Goal: Information Seeking & Learning: Check status

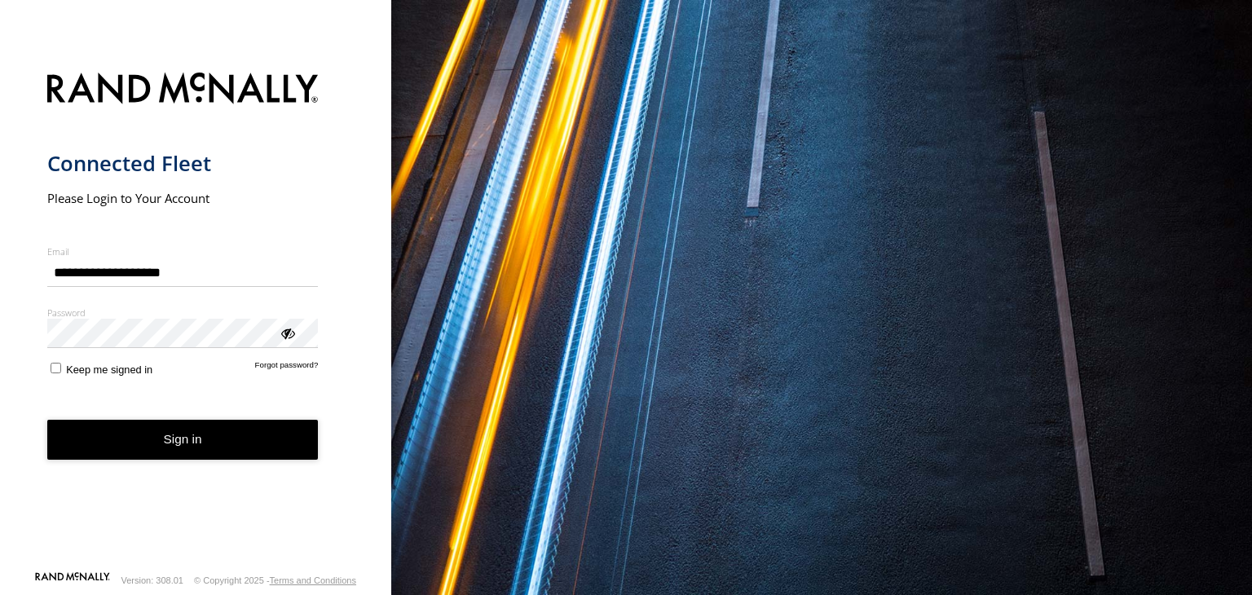
click at [129, 436] on button "Sign in" at bounding box center [182, 440] width 271 height 40
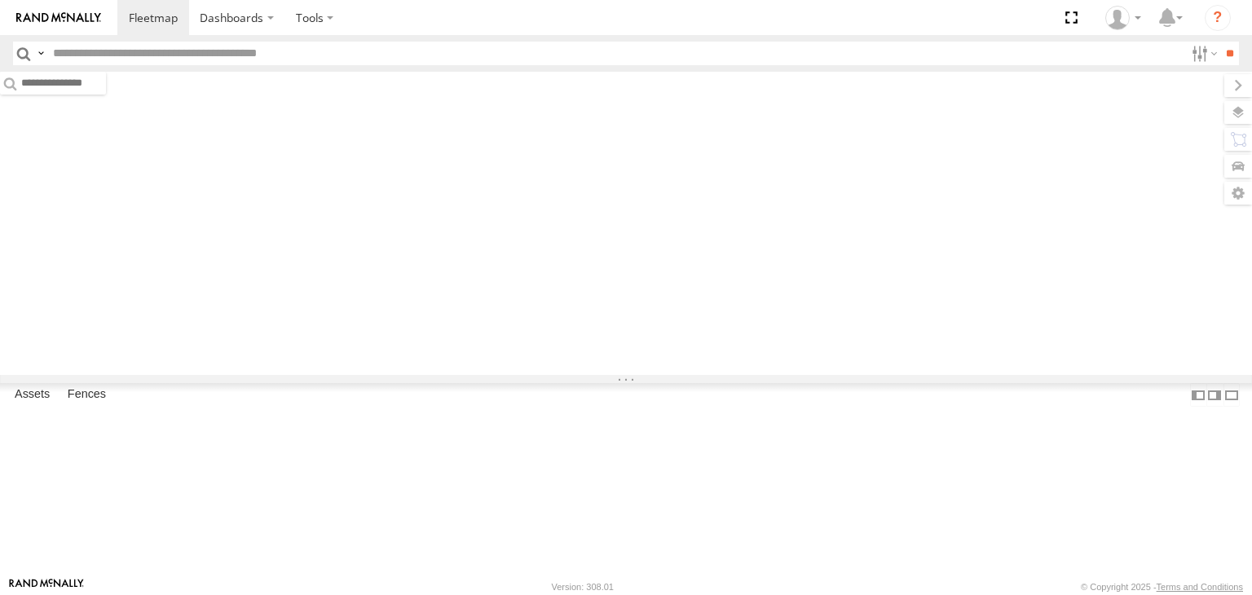
click at [368, 60] on input "text" at bounding box center [615, 54] width 1138 height 24
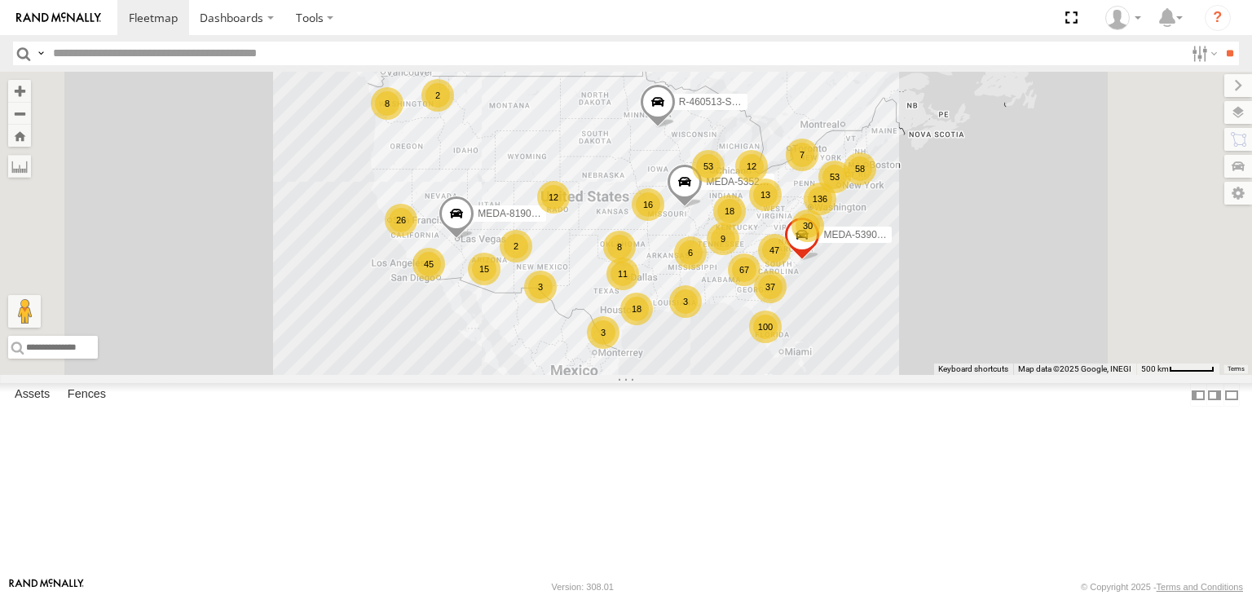
click at [153, 50] on input "text" at bounding box center [615, 54] width 1138 height 24
paste input "******"
type input "******"
click at [1220, 42] on input "**" at bounding box center [1229, 54] width 19 height 24
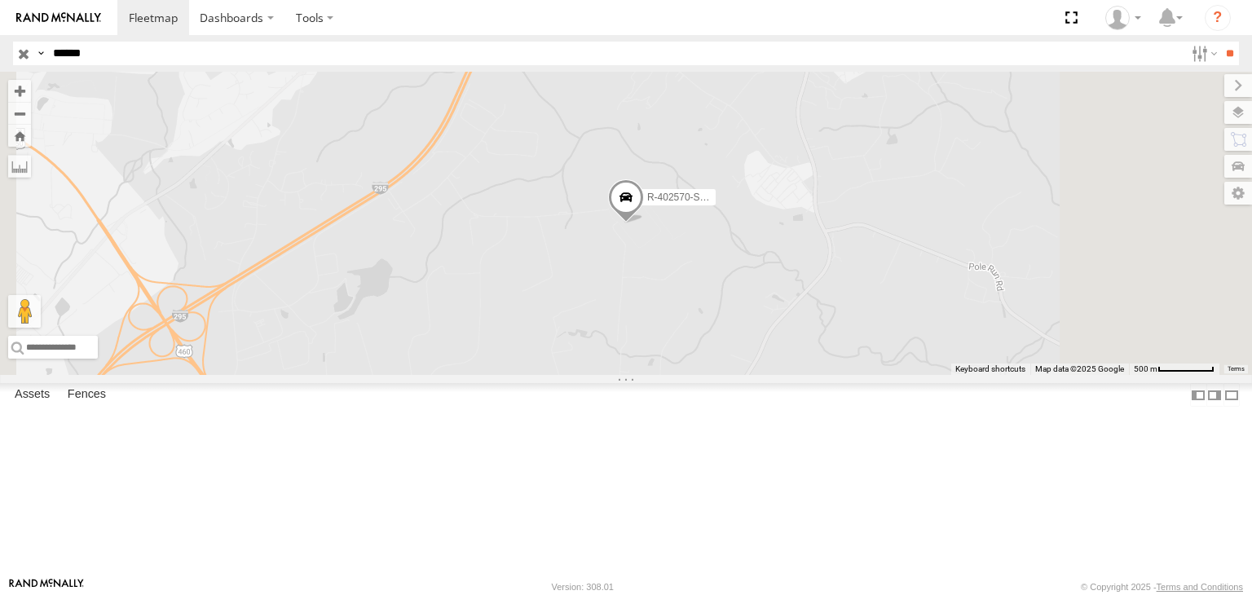
click at [0, 0] on div "C-54" at bounding box center [0, 0] width 0 height 0
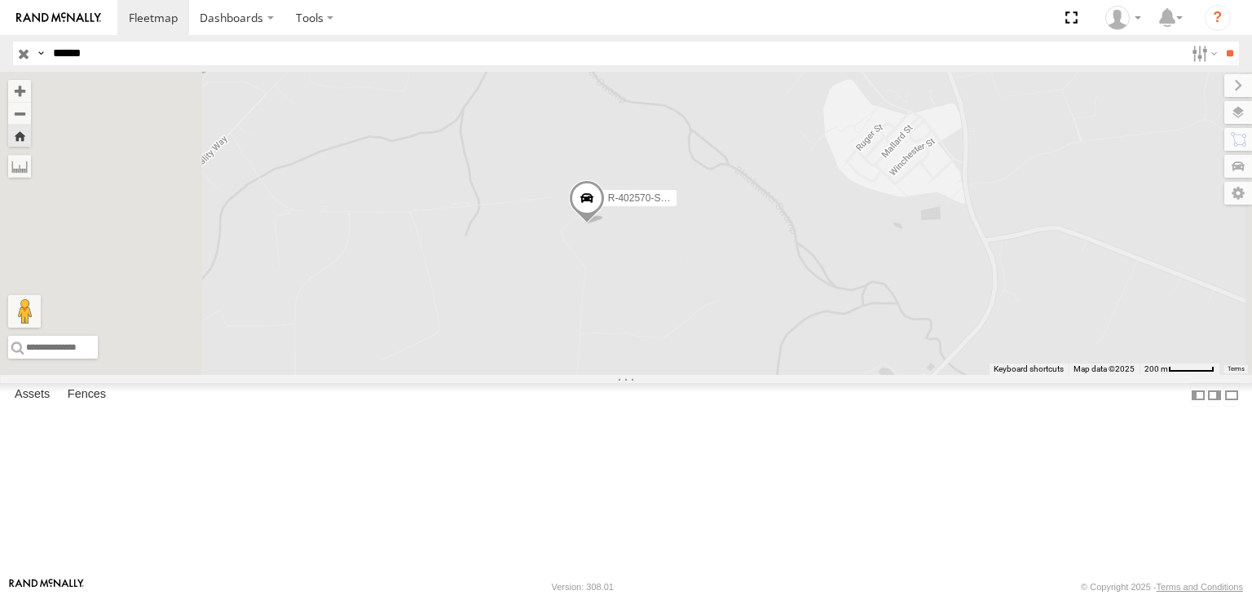
drag, startPoint x: 527, startPoint y: 301, endPoint x: 717, endPoint y: 335, distance: 193.8
click at [717, 335] on div "R-402570-Swing" at bounding box center [626, 223] width 1252 height 303
click at [615, 239] on span at bounding box center [598, 217] width 36 height 44
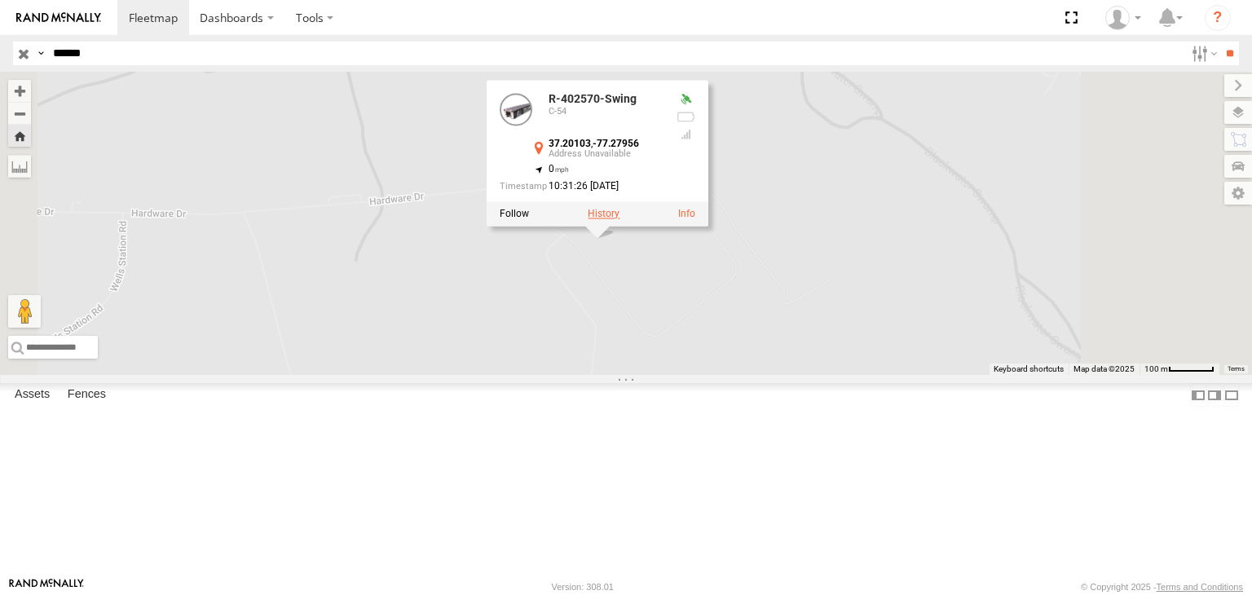
click at [619, 220] on label at bounding box center [604, 214] width 32 height 11
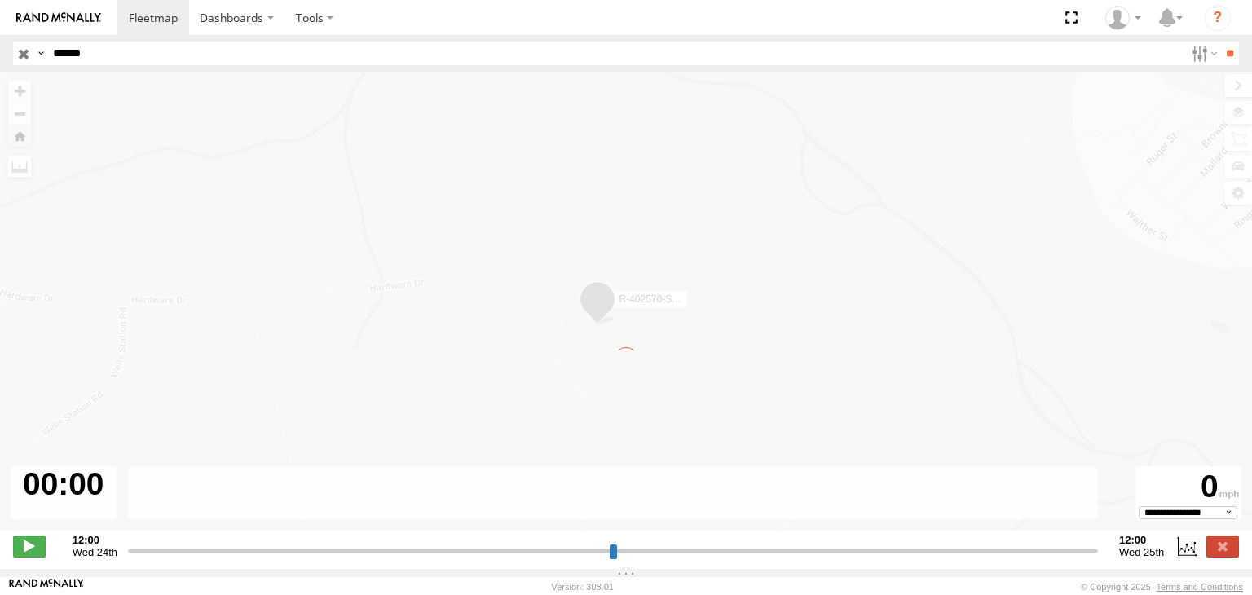
type input "**********"
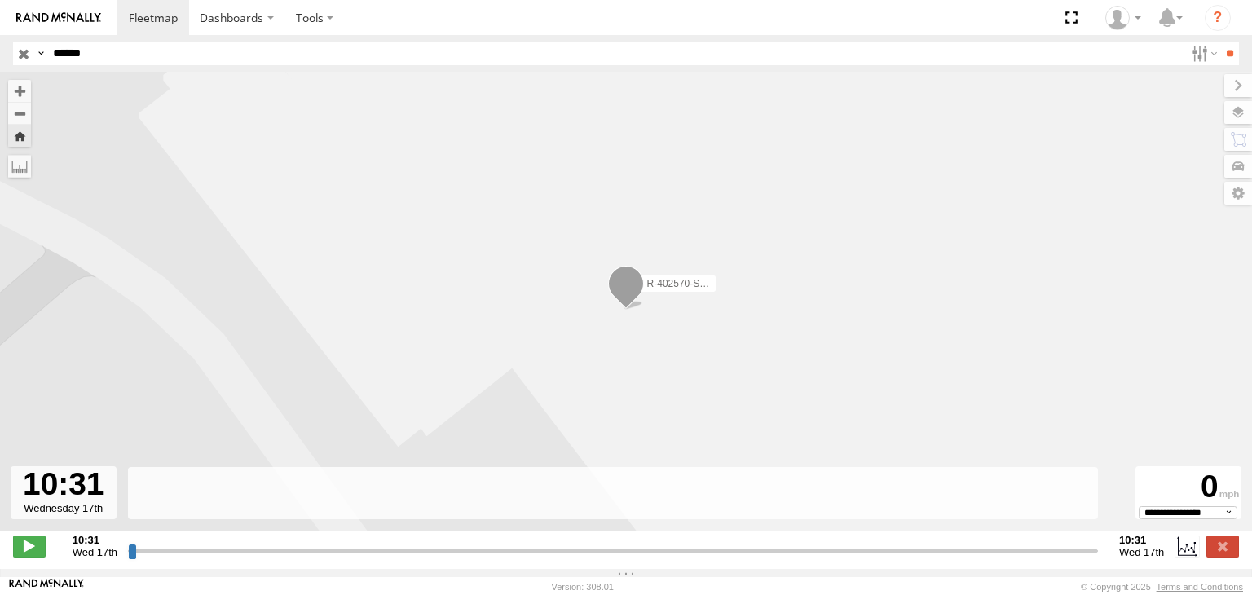
click at [53, 518] on div at bounding box center [64, 492] width 106 height 53
click at [1174, 516] on select "**********" at bounding box center [1188, 512] width 99 height 13
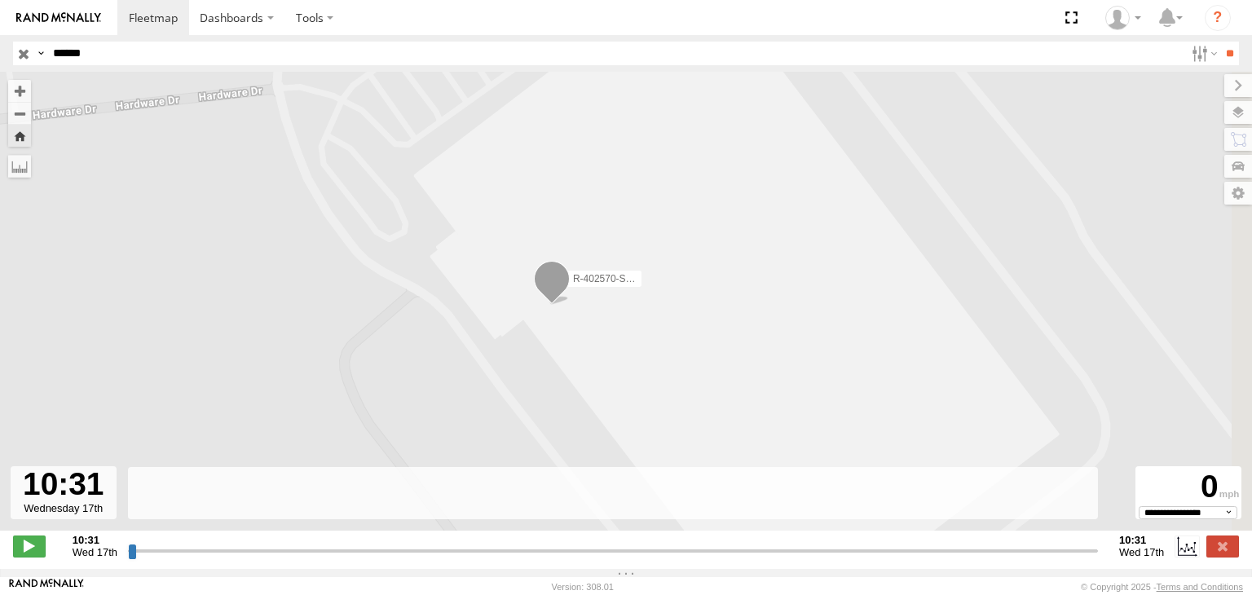
drag, startPoint x: 486, startPoint y: 218, endPoint x: 214, endPoint y: 190, distance: 272.8
click at [214, 190] on div "R-402570-Swing" at bounding box center [626, 310] width 1252 height 476
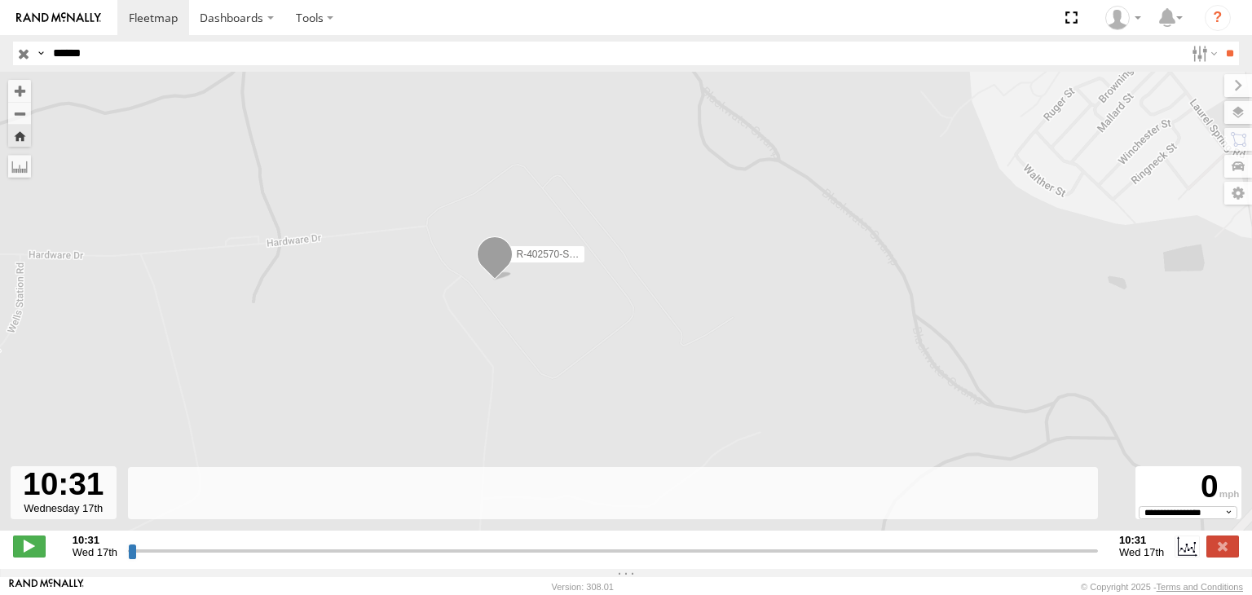
click at [502, 269] on span at bounding box center [495, 258] width 36 height 44
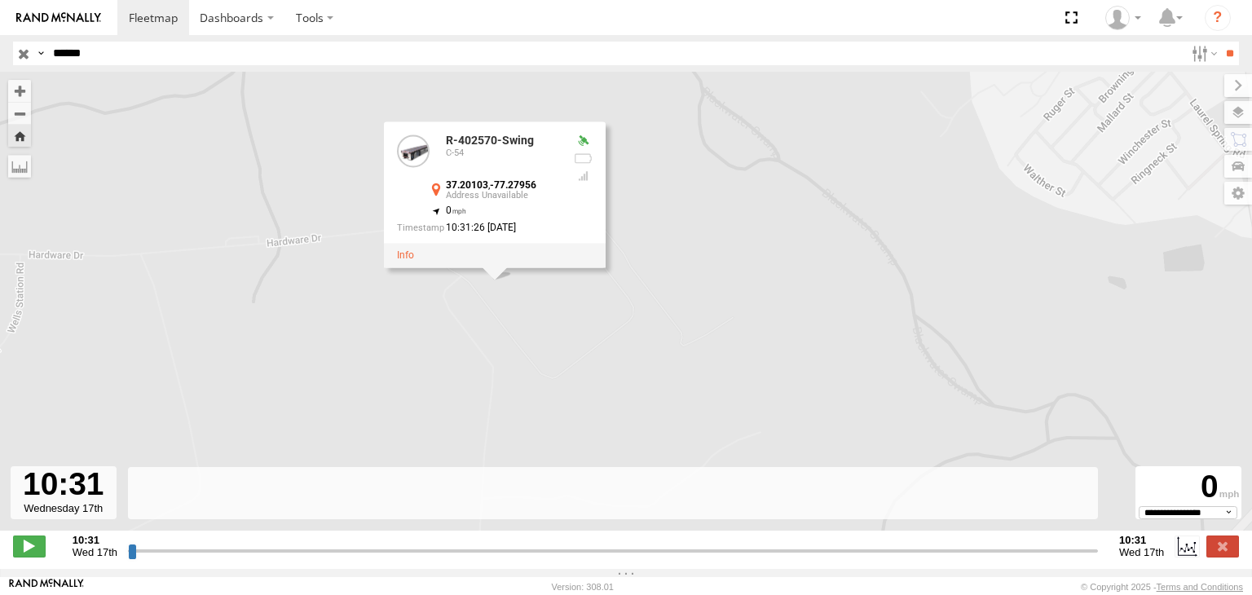
click at [544, 297] on div "R-402570-Swing R-402570-Swing C-54 37.20103 , -77.27956 0 10:31:26 09/17/2025" at bounding box center [626, 310] width 1252 height 476
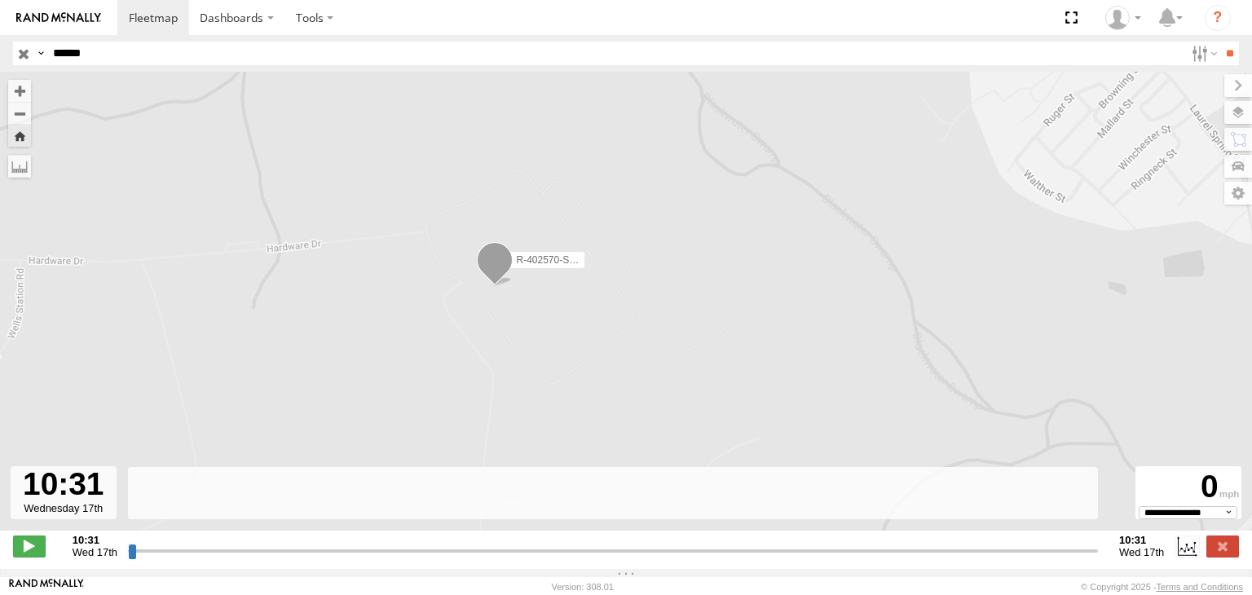
click at [104, 503] on div at bounding box center [64, 492] width 106 height 53
click at [82, 509] on div at bounding box center [64, 492] width 106 height 53
click at [29, 169] on label at bounding box center [19, 166] width 23 height 23
click at [694, 250] on div "R-402570-Swing" at bounding box center [626, 310] width 1252 height 476
click at [94, 555] on span "Wed 17th" at bounding box center [95, 552] width 45 height 12
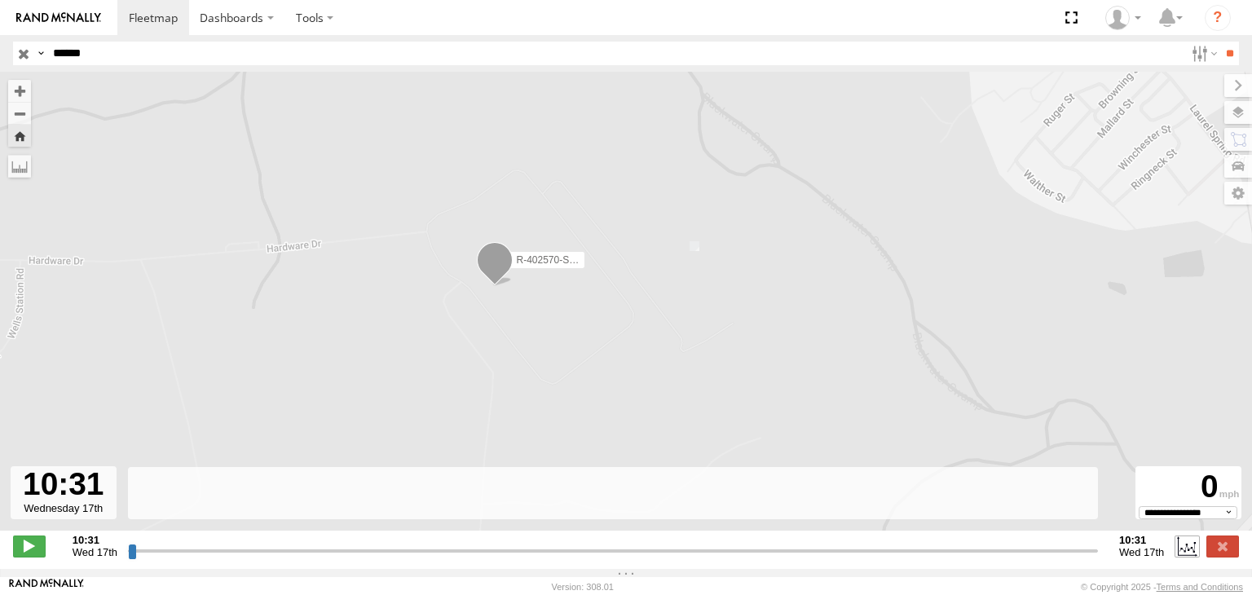
click at [1177, 552] on label at bounding box center [1187, 546] width 24 height 21
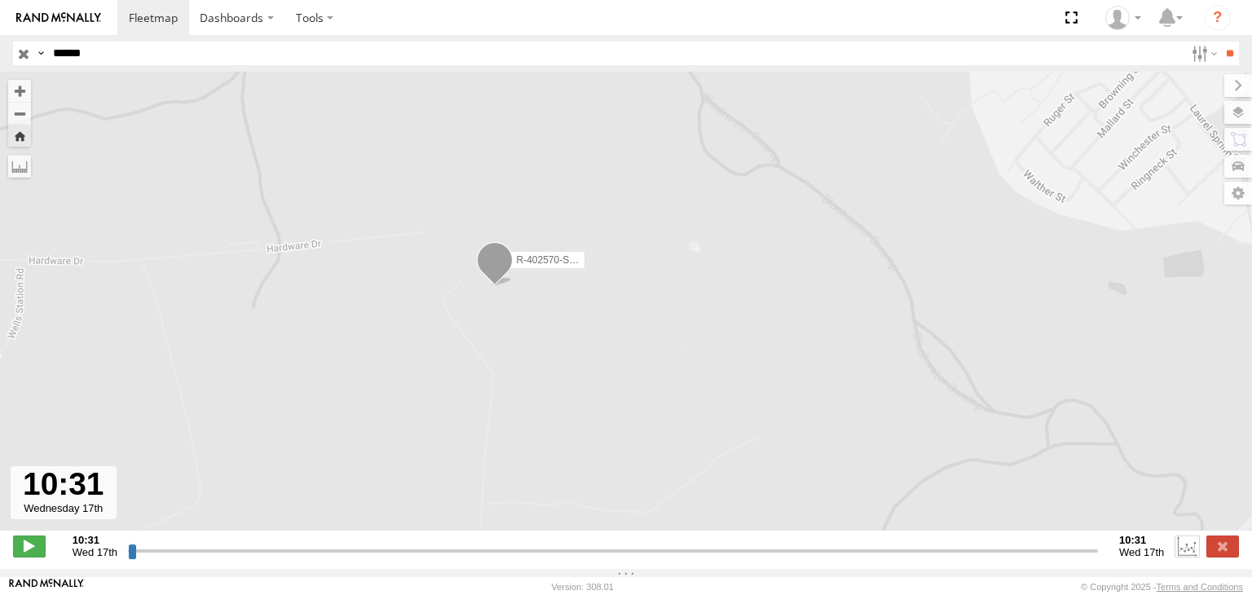
click at [1179, 552] on label at bounding box center [1187, 546] width 24 height 21
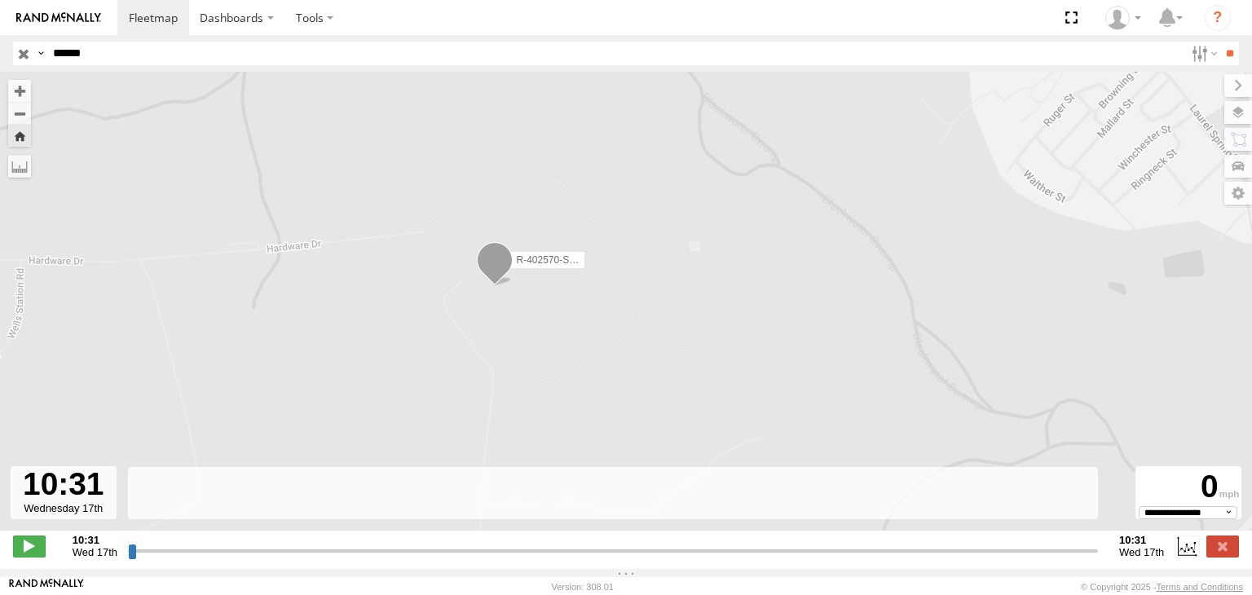
click at [1241, 212] on div "R-402570-Swing" at bounding box center [626, 310] width 1252 height 476
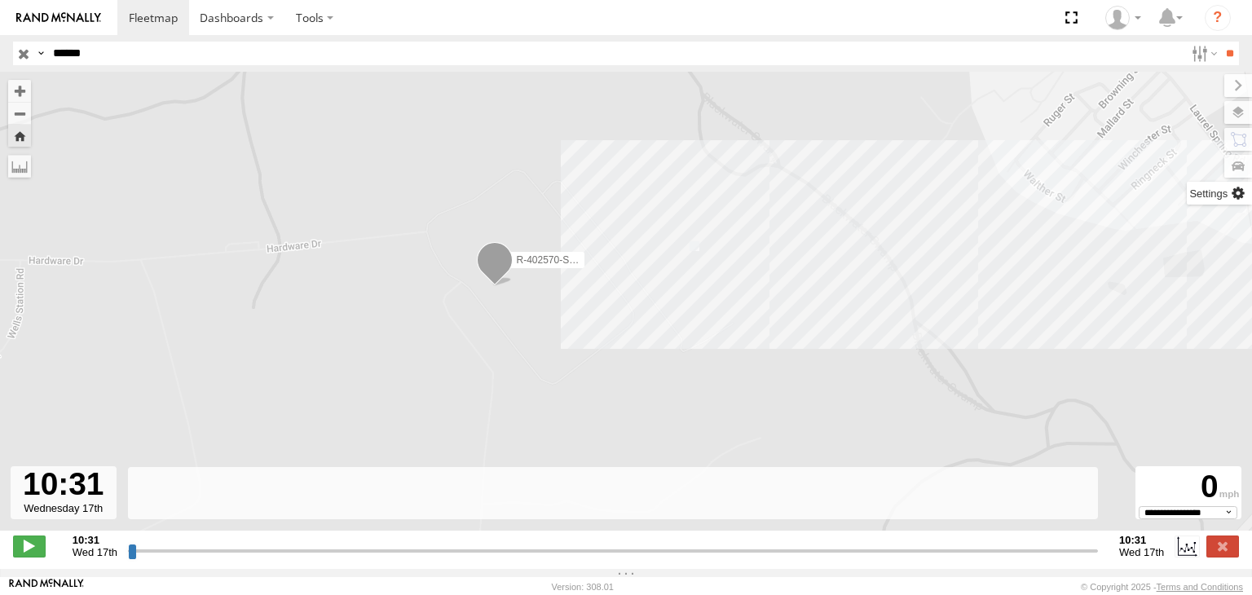
click at [1245, 199] on label at bounding box center [1219, 193] width 65 height 23
click at [603, 174] on div "R-402570-Swing" at bounding box center [626, 310] width 1252 height 476
click at [421, 301] on div "R-402570-Swing" at bounding box center [626, 310] width 1252 height 476
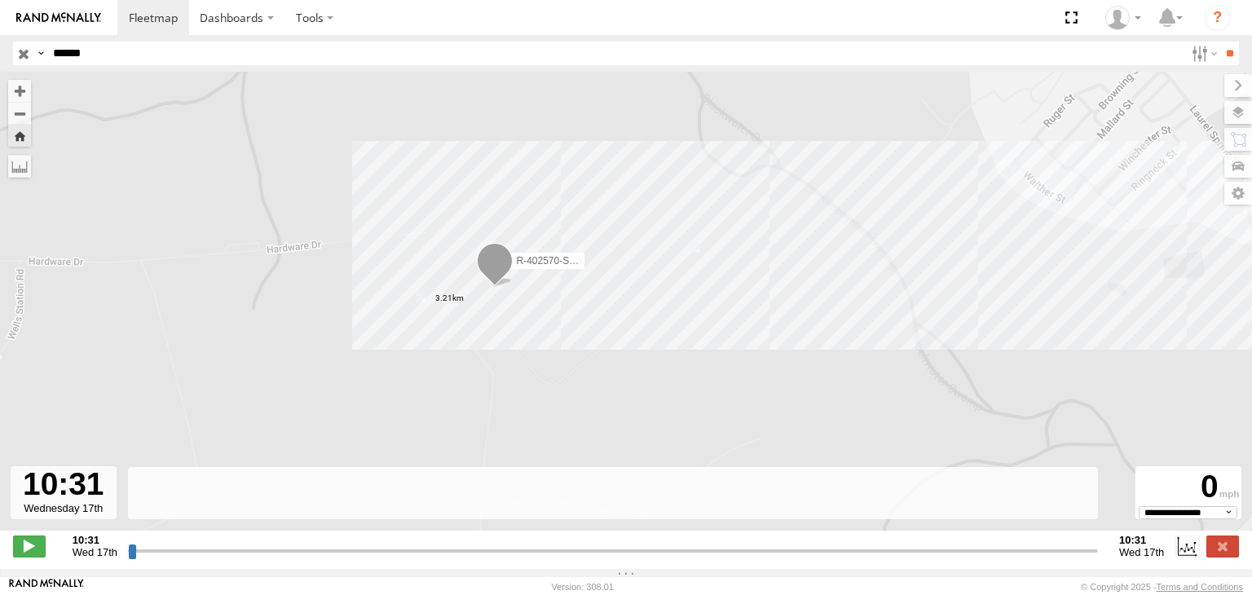
click at [104, 172] on div "R-402570-Swing" at bounding box center [626, 310] width 1252 height 476
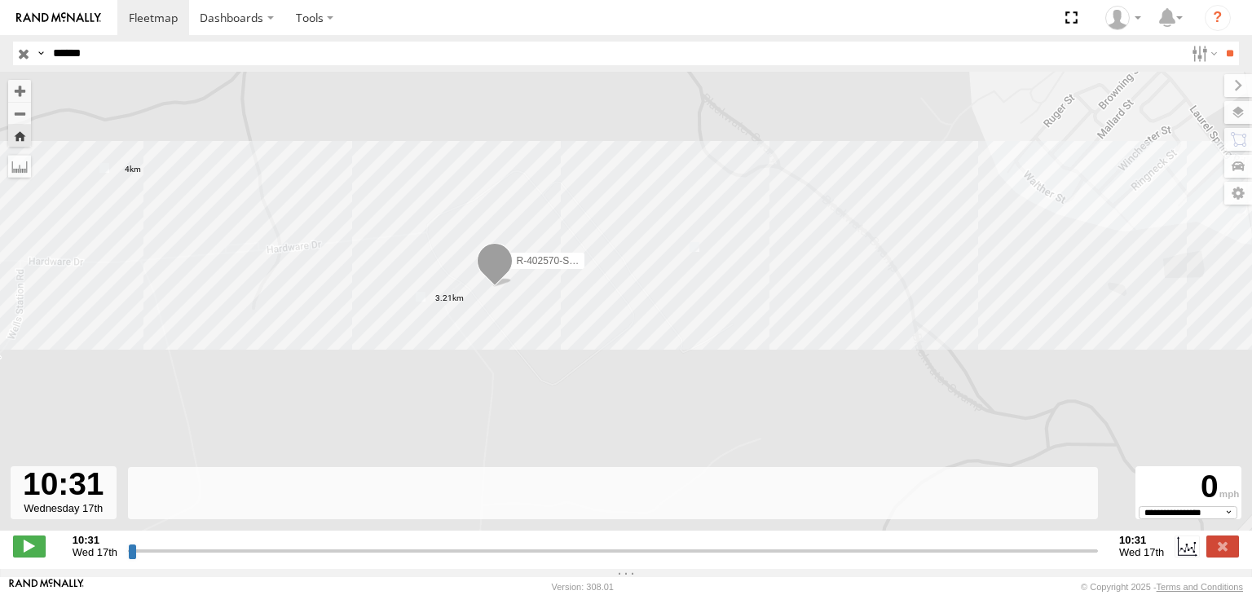
click at [0, 0] on label at bounding box center [0, 0] width 0 height 0
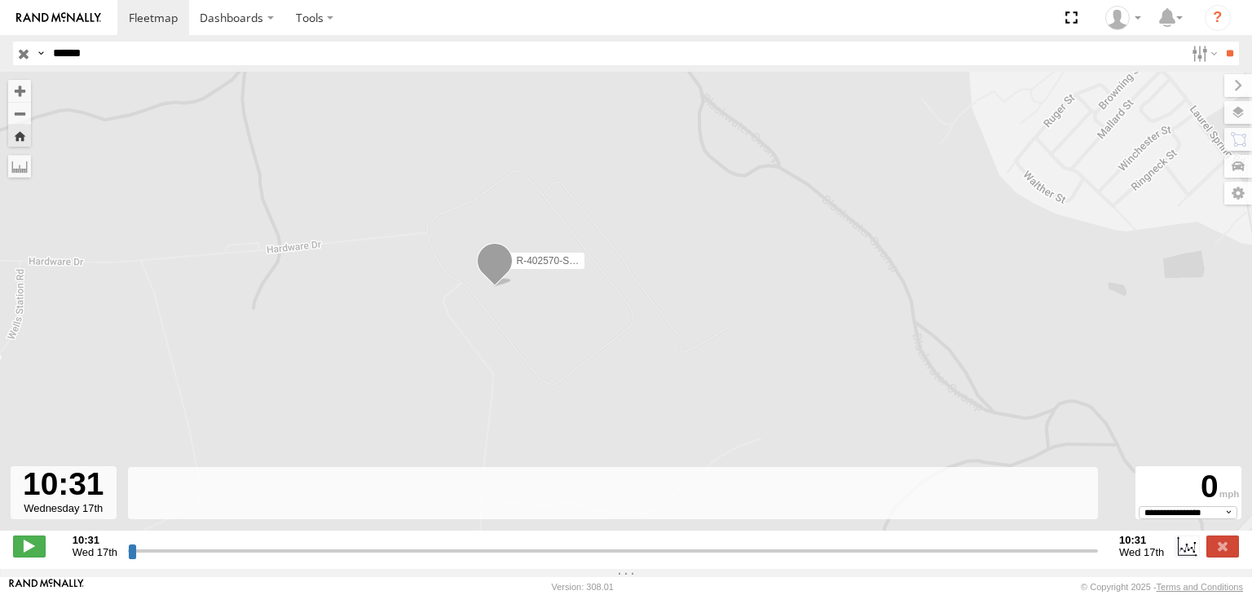
click at [68, 504] on div at bounding box center [64, 492] width 106 height 53
click at [72, 518] on div at bounding box center [64, 492] width 106 height 53
click at [198, 24] on label "Dashboards" at bounding box center [237, 17] width 96 height 35
click at [306, 25] on label at bounding box center [314, 17] width 60 height 35
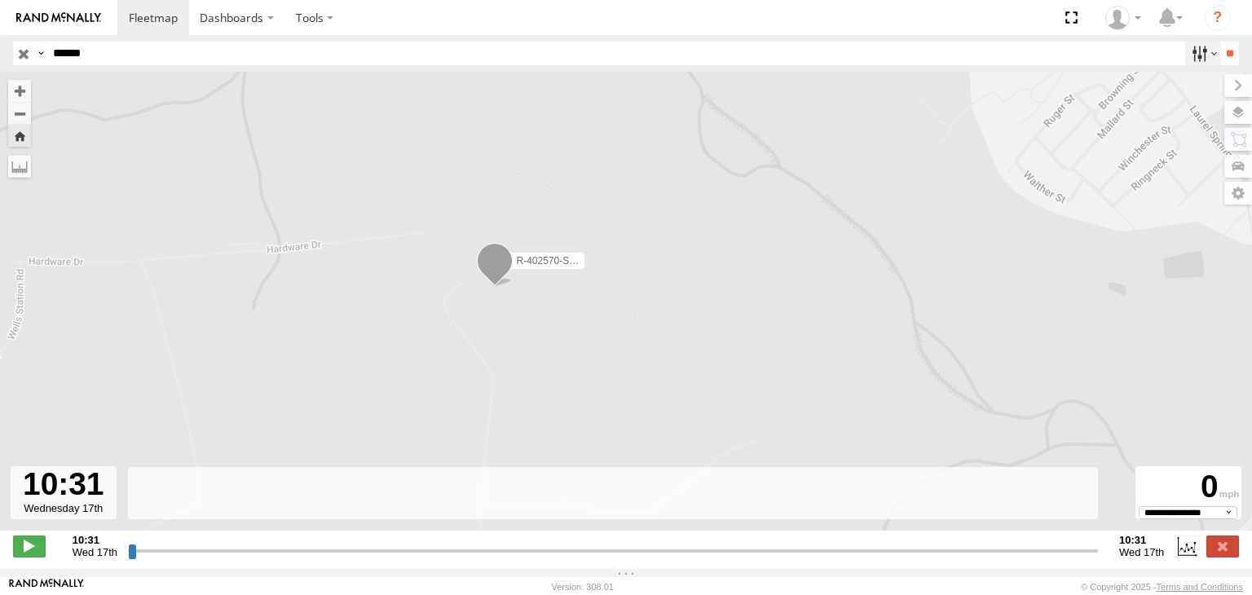
click at [1197, 43] on label at bounding box center [1202, 54] width 35 height 24
click at [1197, 51] on label at bounding box center [1202, 54] width 35 height 24
click at [62, 513] on div at bounding box center [64, 492] width 106 height 53
drag, startPoint x: 62, startPoint y: 513, endPoint x: 644, endPoint y: 450, distance: 585.3
click at [644, 450] on div "R-402570-Swing" at bounding box center [626, 310] width 1252 height 476
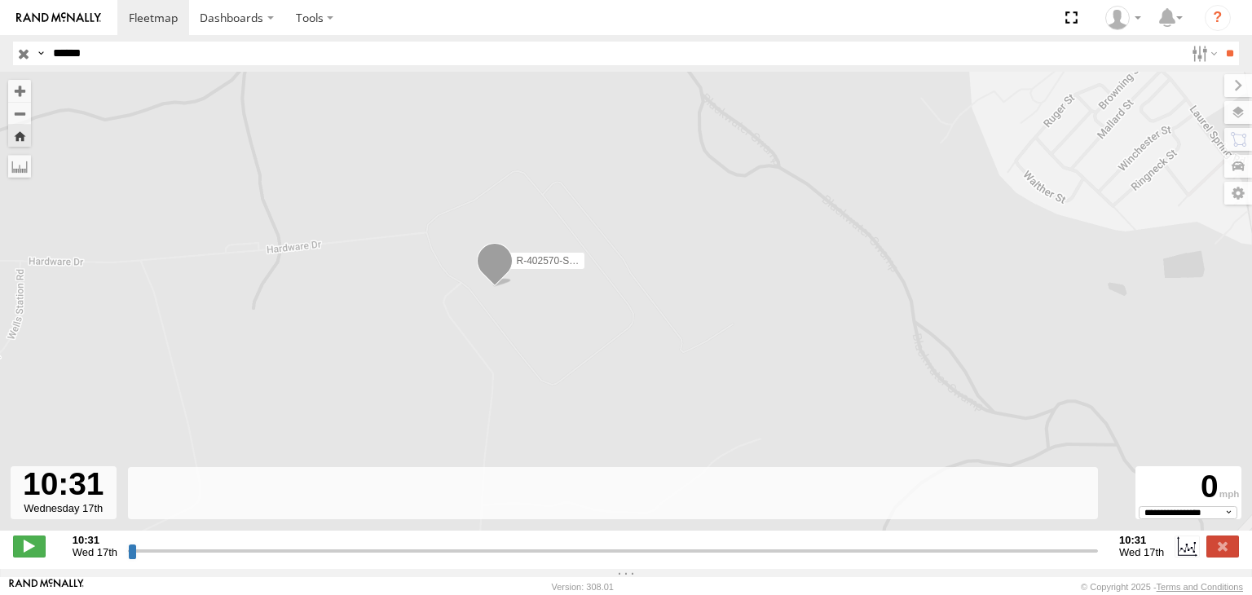
drag, startPoint x: 149, startPoint y: 564, endPoint x: 238, endPoint y: 577, distance: 89.8
click at [238, 558] on input "range" at bounding box center [613, 550] width 970 height 15
click at [240, 558] on input "range" at bounding box center [613, 550] width 970 height 15
drag, startPoint x: 133, startPoint y: 560, endPoint x: 1082, endPoint y: 518, distance: 949.7
click at [1080, 543] on input "range" at bounding box center [613, 550] width 970 height 15
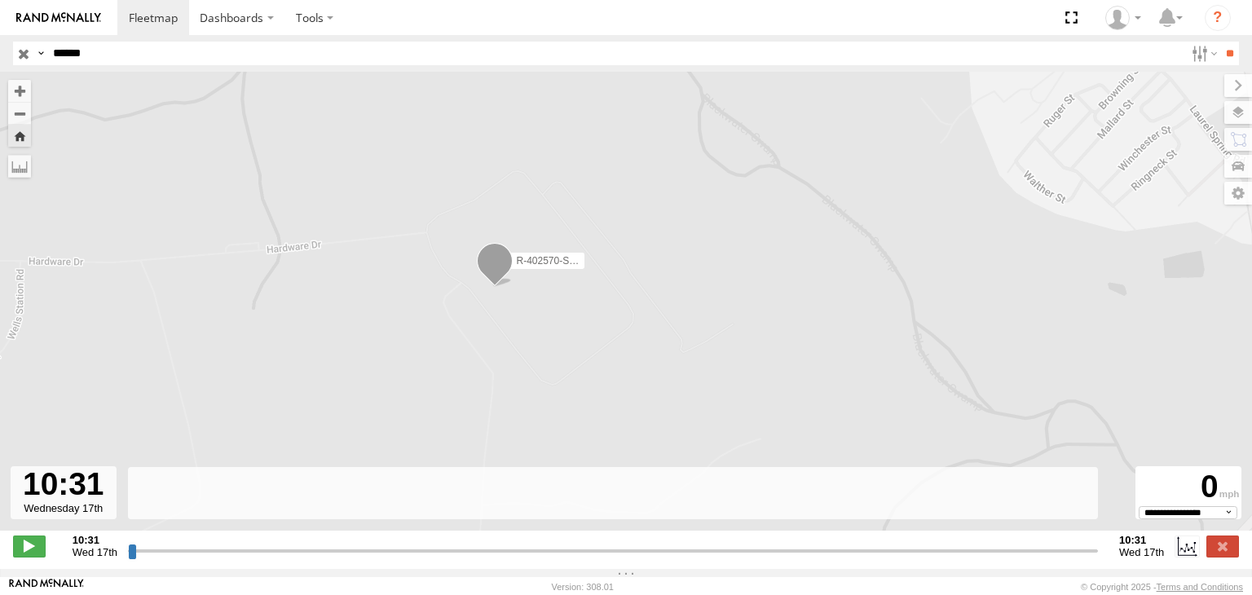
click at [489, 271] on span at bounding box center [495, 265] width 36 height 44
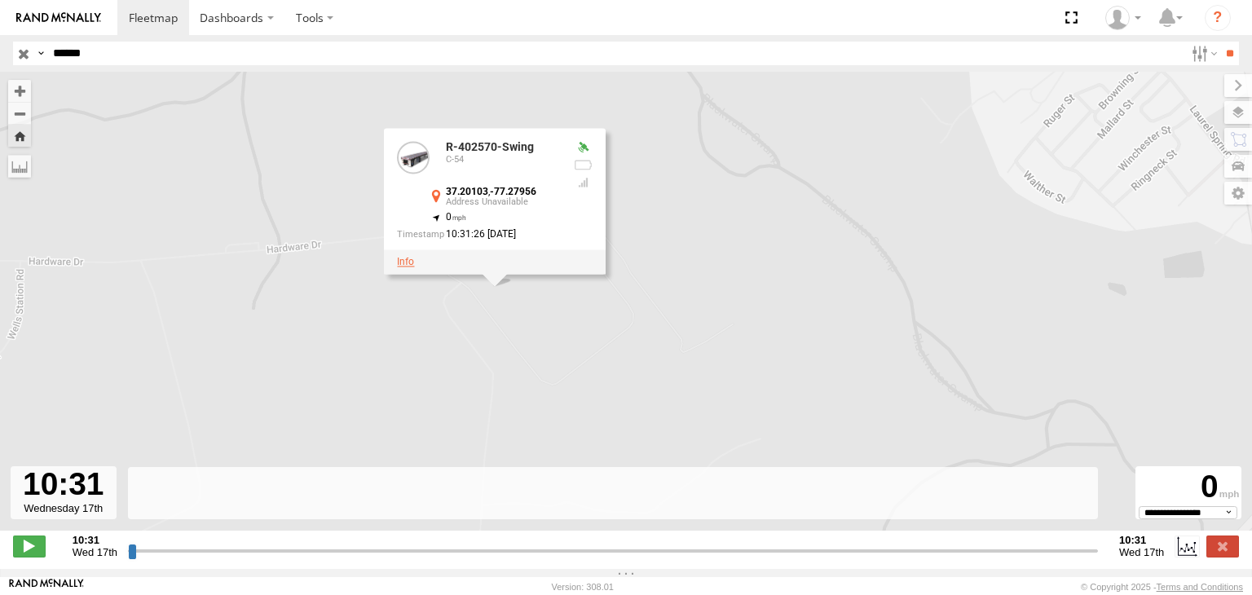
click at [404, 268] on link at bounding box center [405, 262] width 17 height 11
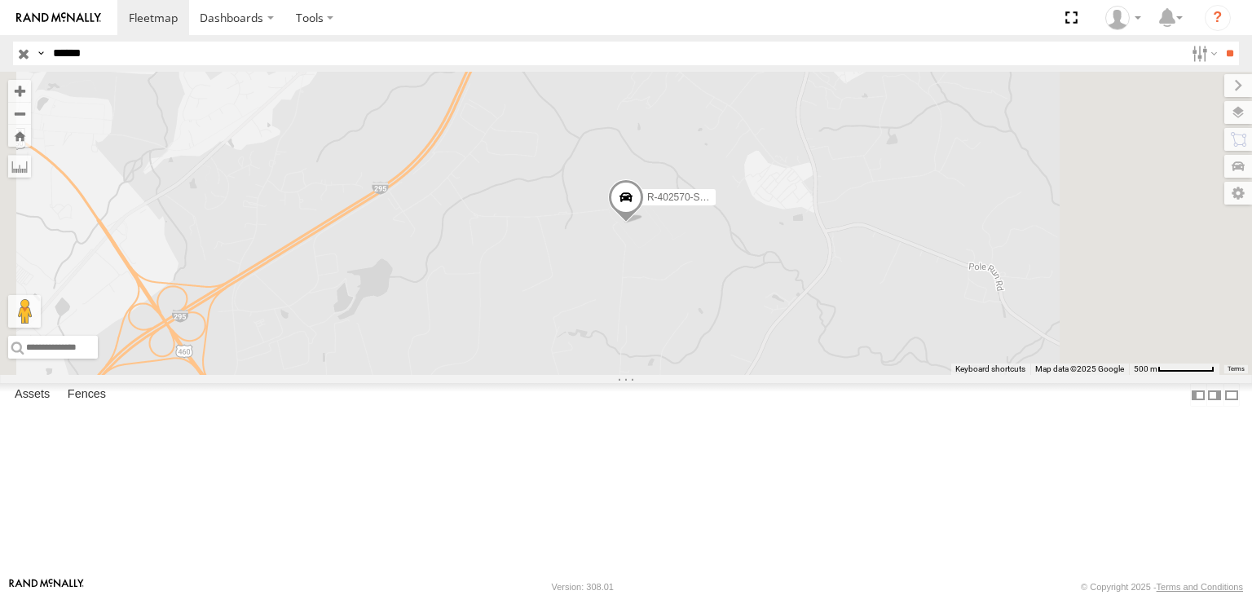
click at [875, 309] on div "R-402570-Swing" at bounding box center [626, 223] width 1252 height 303
click at [644, 223] on span at bounding box center [626, 201] width 36 height 44
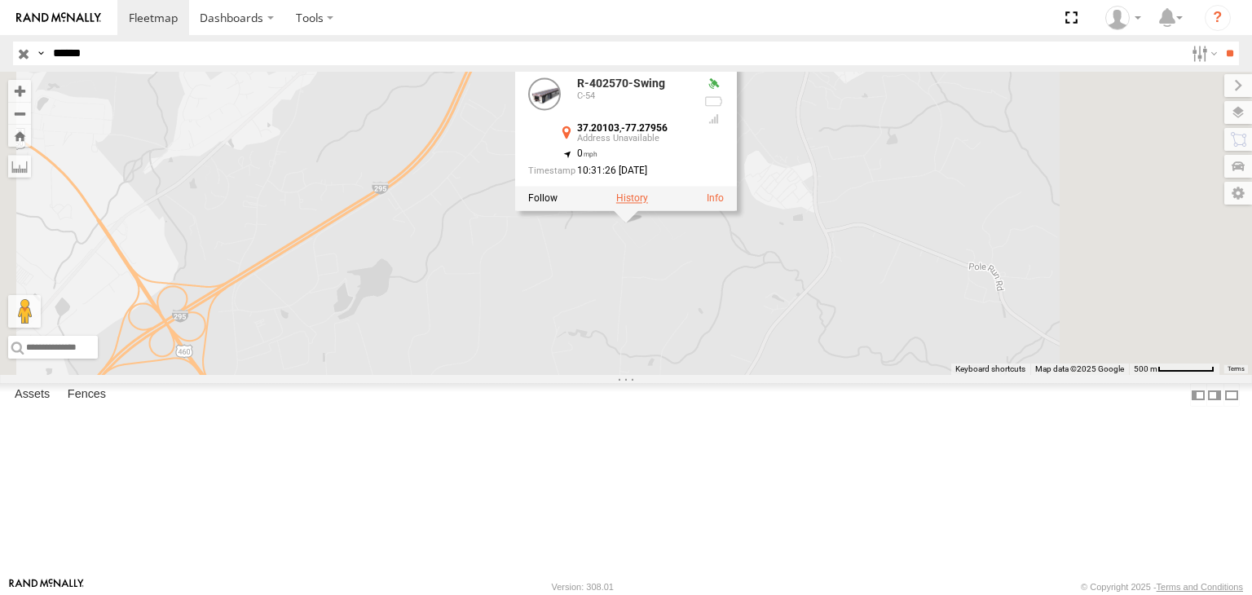
click at [648, 205] on label at bounding box center [632, 198] width 32 height 11
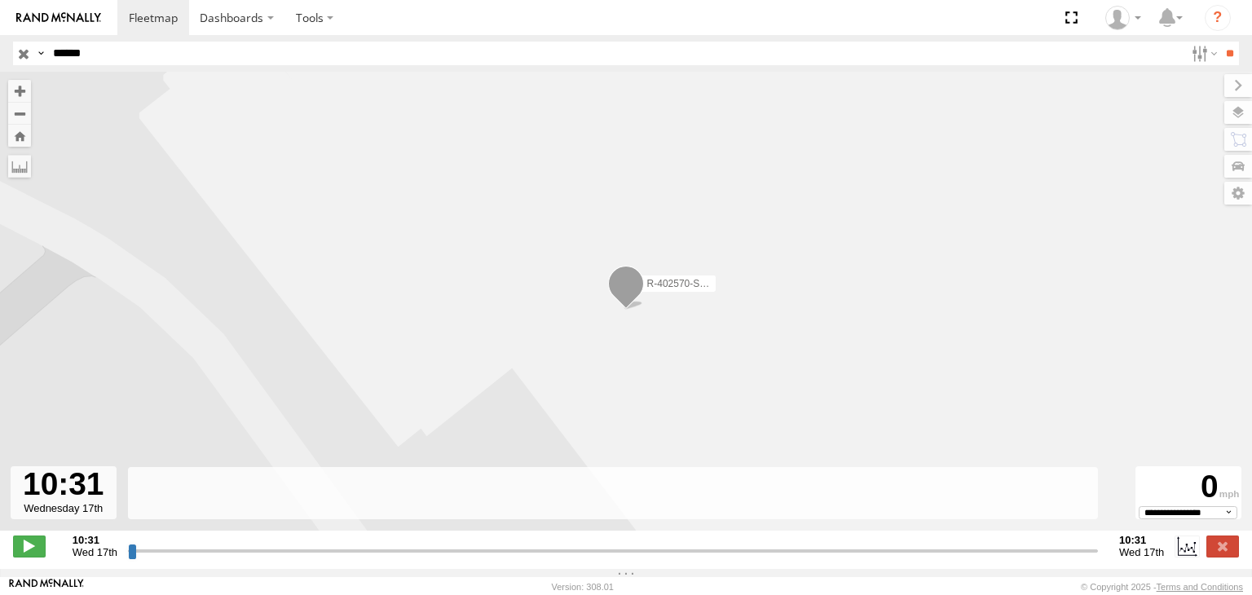
drag, startPoint x: 129, startPoint y: 562, endPoint x: 341, endPoint y: 547, distance: 212.4
click at [339, 547] on input "range" at bounding box center [613, 550] width 970 height 15
click at [328, 554] on input "range" at bounding box center [613, 550] width 970 height 15
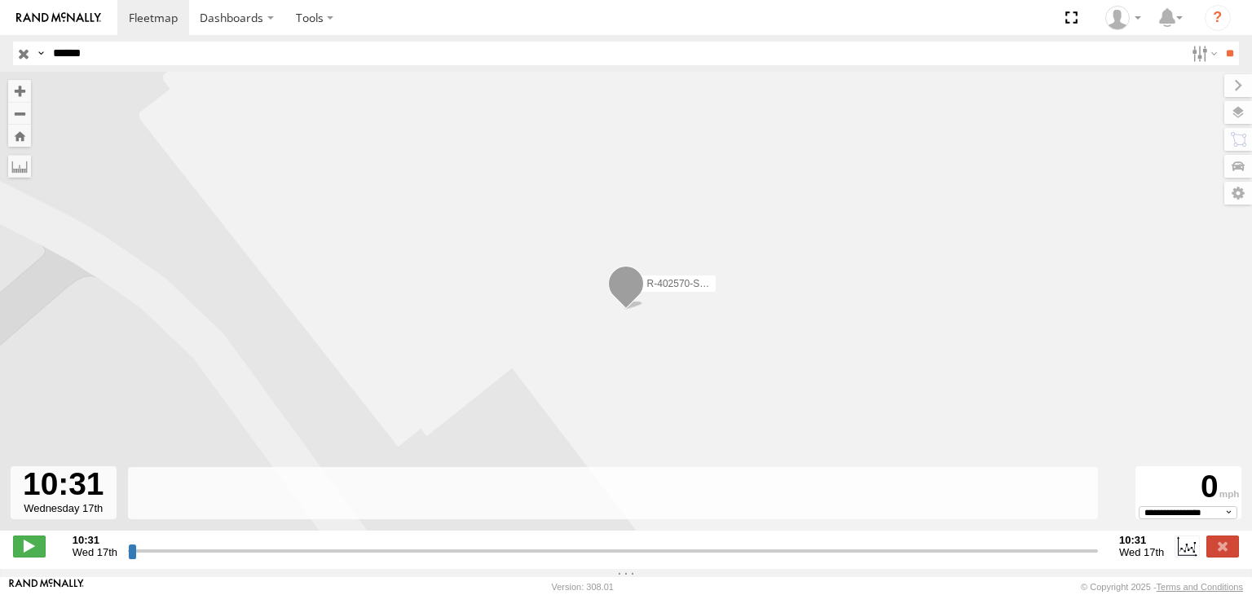
click at [319, 556] on input "range" at bounding box center [613, 550] width 970 height 15
drag, startPoint x: 317, startPoint y: 556, endPoint x: 226, endPoint y: 556, distance: 91.3
click at [313, 557] on input "range" at bounding box center [613, 550] width 970 height 15
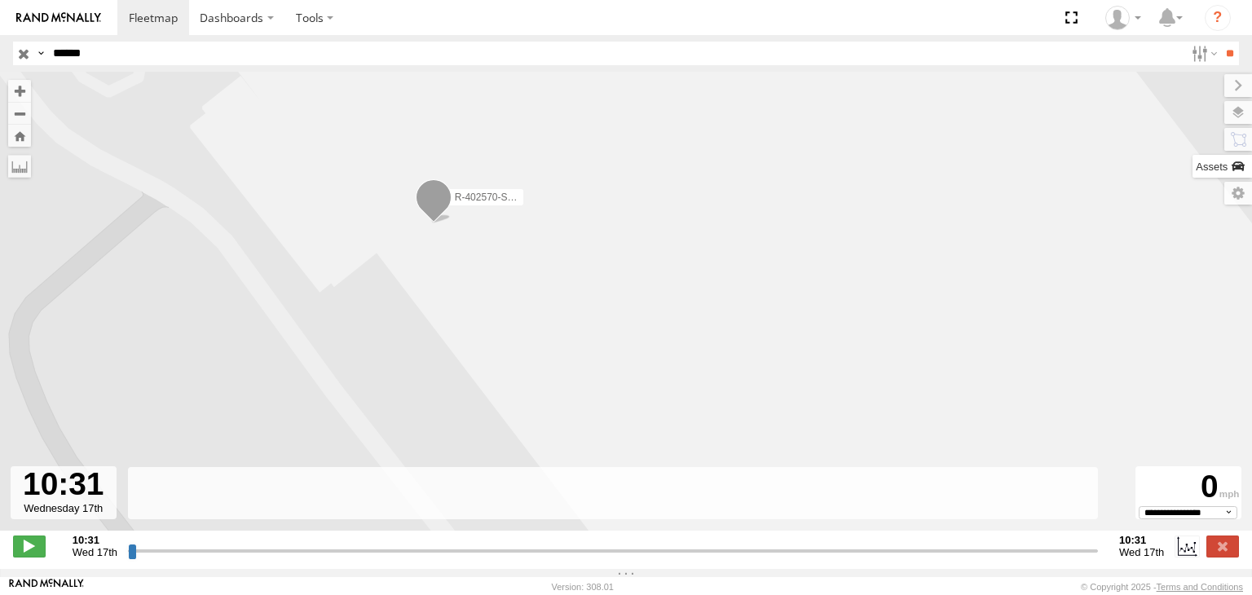
click at [1192, 162] on label at bounding box center [1222, 166] width 60 height 23
click at [1190, 142] on label at bounding box center [1221, 139] width 62 height 23
click at [1192, 164] on label at bounding box center [1222, 166] width 60 height 23
click at [0, 0] on span at bounding box center [0, 0] width 0 height 0
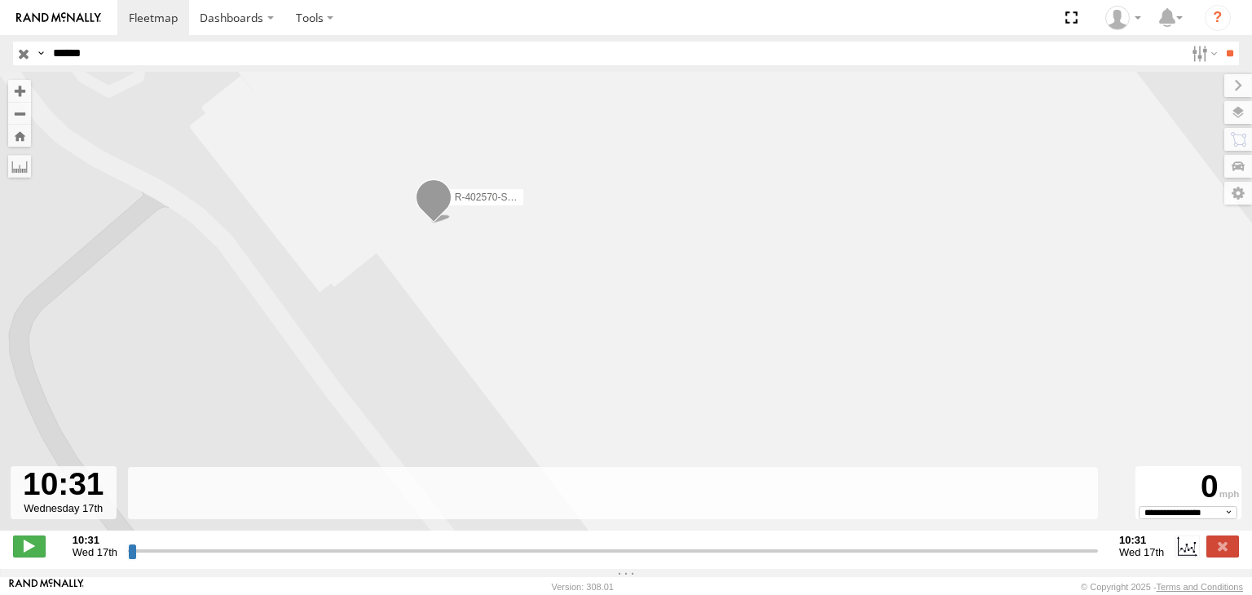
drag, startPoint x: 1091, startPoint y: 112, endPoint x: 657, endPoint y: 163, distance: 437.5
click at [698, 143] on div "R-402570-Swing R-402570-Swing" at bounding box center [626, 310] width 1252 height 476
click at [0, 0] on div "R-402570-Swing" at bounding box center [0, 0] width 0 height 0
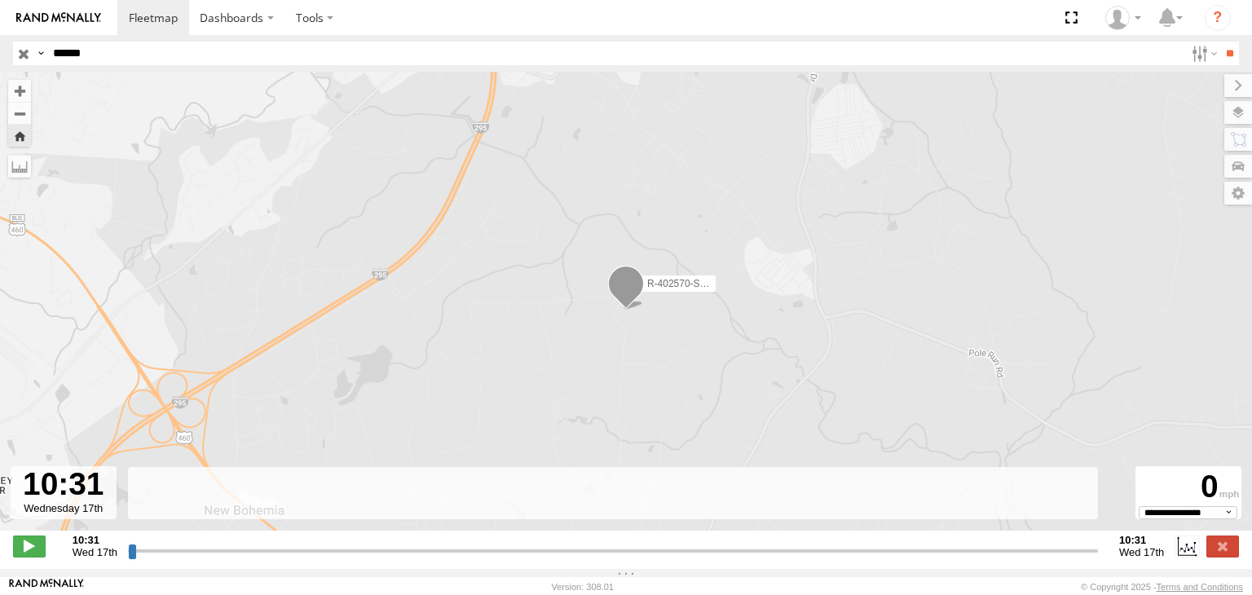
click at [0, 0] on div "R-402570-Swing" at bounding box center [0, 0] width 0 height 0
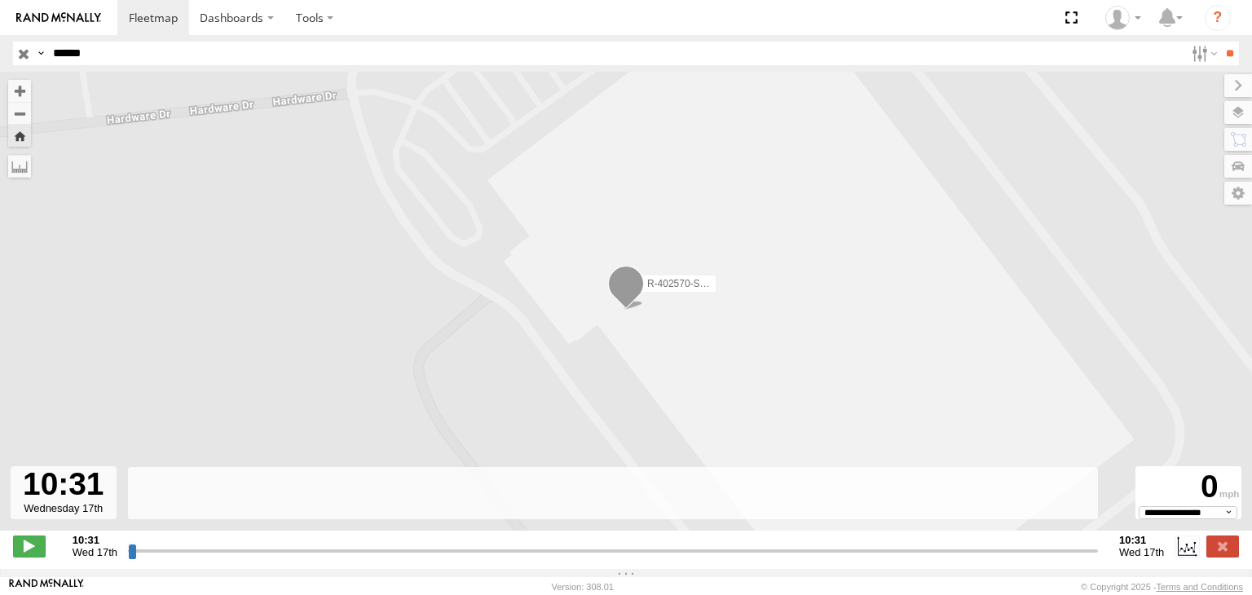
click at [48, 519] on div at bounding box center [64, 492] width 106 height 53
click at [49, 519] on div at bounding box center [64, 492] width 106 height 53
drag, startPoint x: 49, startPoint y: 519, endPoint x: 245, endPoint y: 214, distance: 362.2
click at [245, 214] on div "R-402570-Swing R-402570-Swing" at bounding box center [626, 310] width 1252 height 476
click at [227, 17] on label "Dashboards" at bounding box center [237, 17] width 96 height 35
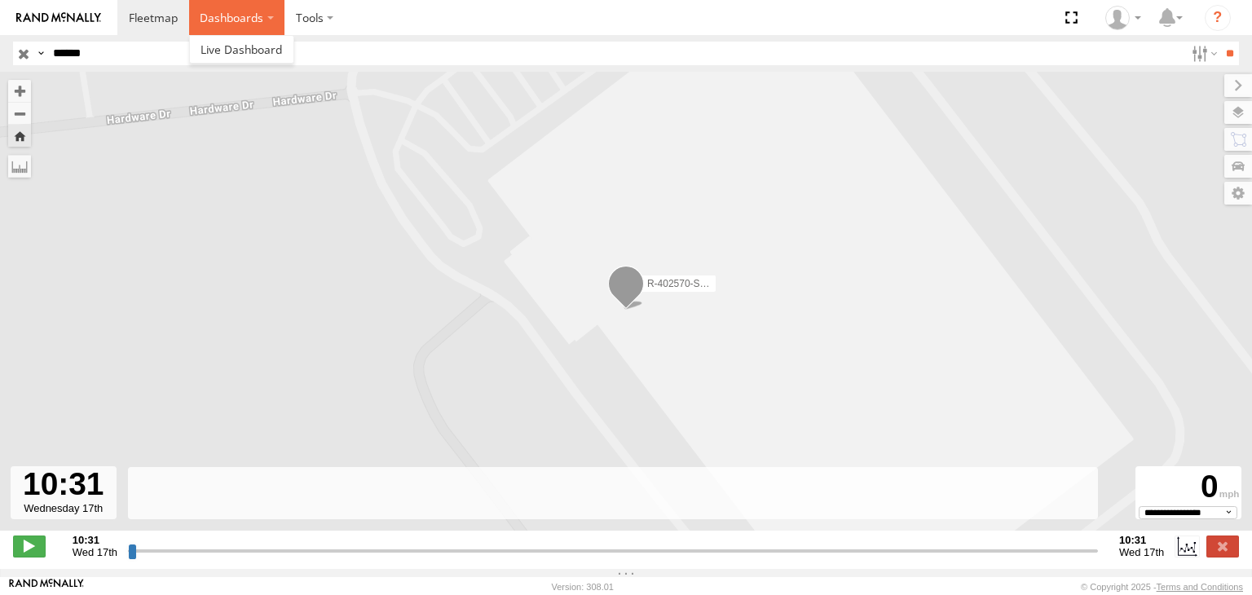
click at [227, 20] on label "Dashboards" at bounding box center [237, 17] width 96 height 35
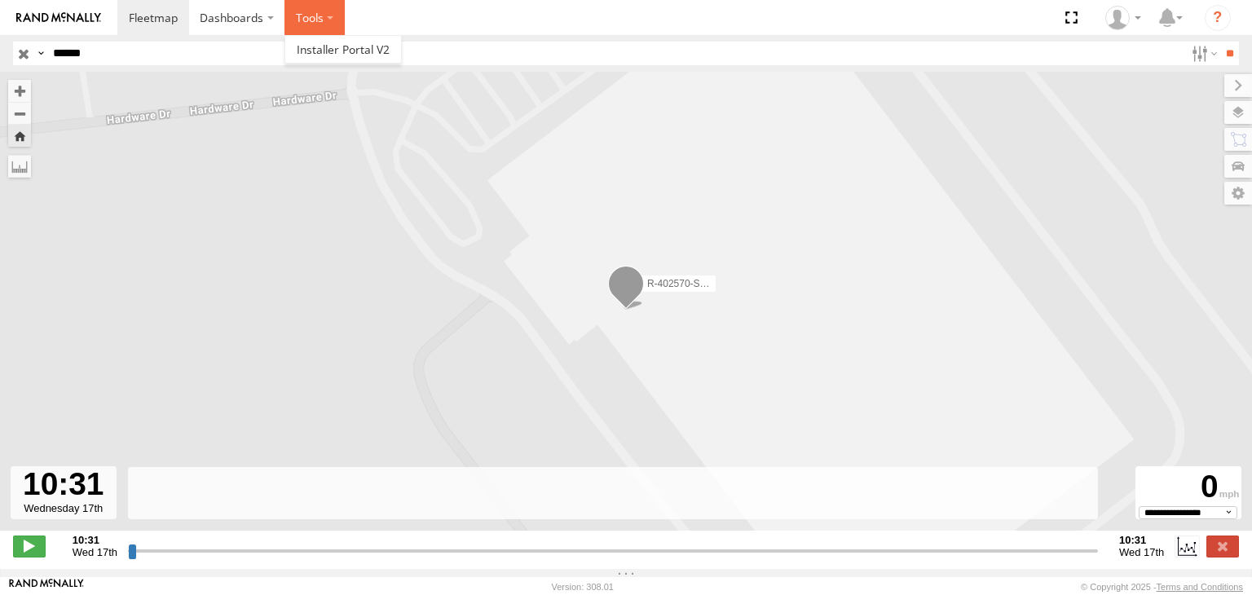
click at [311, 14] on label at bounding box center [314, 17] width 60 height 35
click at [114, 546] on strong "10:31" at bounding box center [95, 540] width 45 height 12
click at [24, 557] on span at bounding box center [29, 546] width 33 height 21
click at [25, 557] on span at bounding box center [29, 546] width 33 height 21
click at [27, 550] on span at bounding box center [29, 546] width 33 height 21
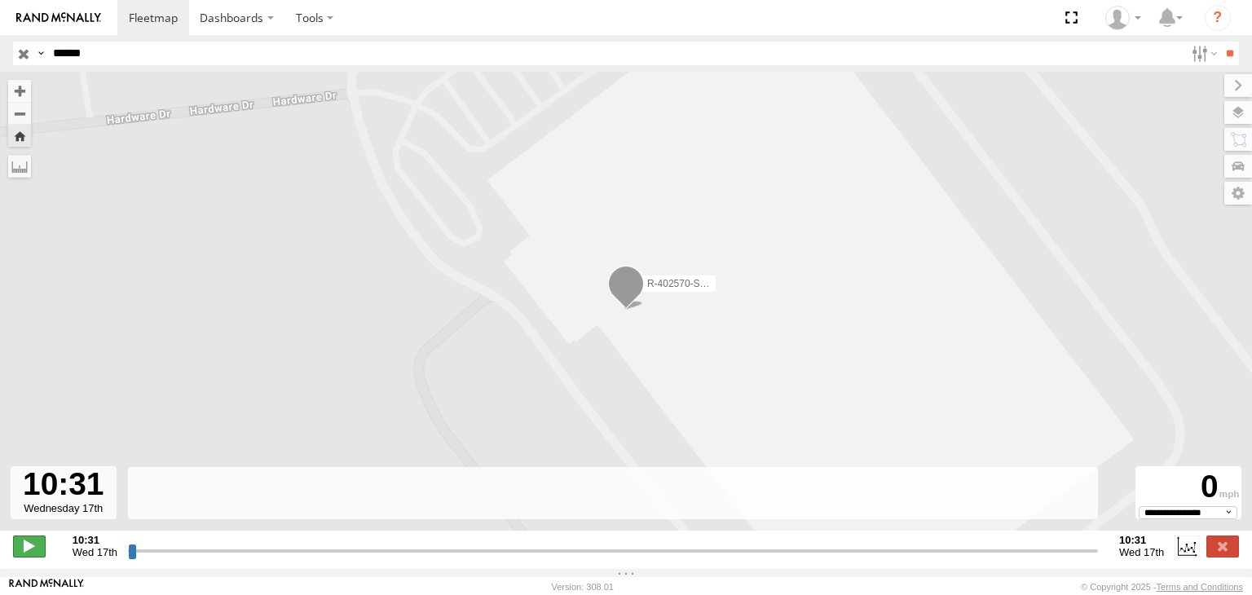
click at [14, 553] on span at bounding box center [29, 546] width 33 height 21
type input "**********"
